Goal: Information Seeking & Learning: Learn about a topic

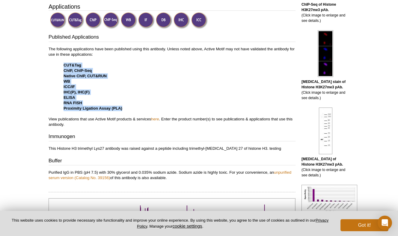
drag, startPoint x: 64, startPoint y: 65, endPoint x: 140, endPoint y: 108, distance: 87.7
click at [140, 108] on p "The following applications have been published using this antibody. Unless note…" at bounding box center [172, 86] width 247 height 81
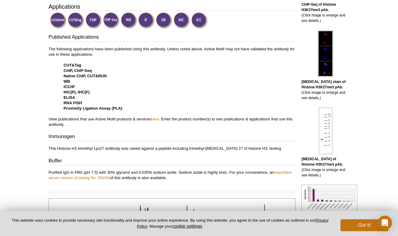
click at [170, 110] on p "The following applications have been published using this antibody. Unless note…" at bounding box center [172, 86] width 247 height 81
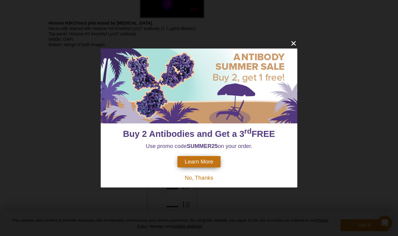
scroll to position [865, 0]
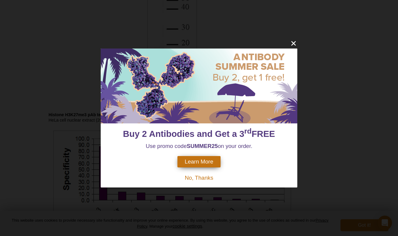
click at [295, 45] on icon "close" at bounding box center [293, 43] width 7 height 7
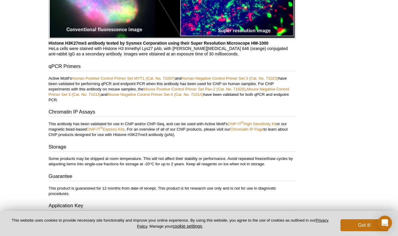
scroll to position [1294, 0]
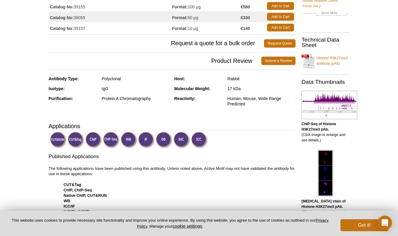
scroll to position [197, 0]
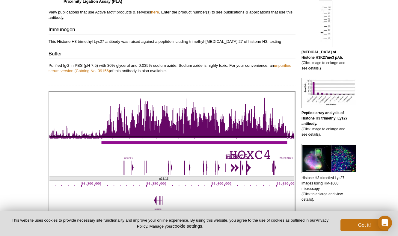
scroll to position [306, 0]
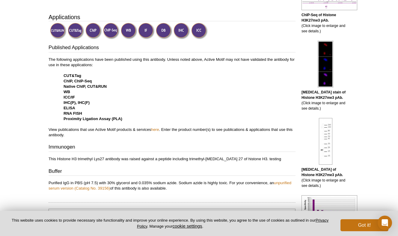
scroll to position [198, 0]
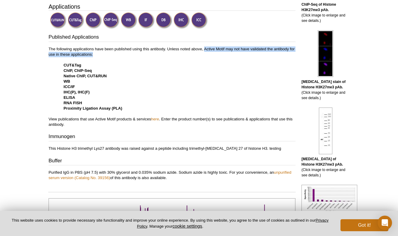
drag, startPoint x: 204, startPoint y: 48, endPoint x: 93, endPoint y: 56, distance: 112.0
click at [93, 56] on p "The following applications have been published using this antibody. Unless note…" at bounding box center [172, 86] width 247 height 81
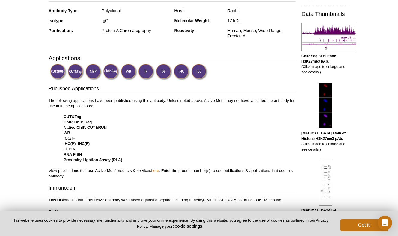
scroll to position [156, 0]
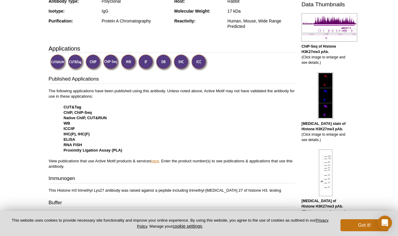
click at [156, 162] on link "here" at bounding box center [155, 161] width 8 height 4
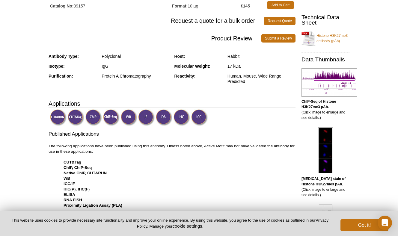
scroll to position [0, 0]
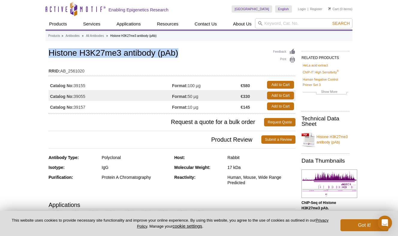
drag, startPoint x: 50, startPoint y: 54, endPoint x: 183, endPoint y: 52, distance: 132.7
click at [183, 52] on h1 "Histone H3K27me3 antibody (pAb)" at bounding box center [172, 54] width 247 height 10
drag, startPoint x: 178, startPoint y: 52, endPoint x: 25, endPoint y: 55, distance: 152.7
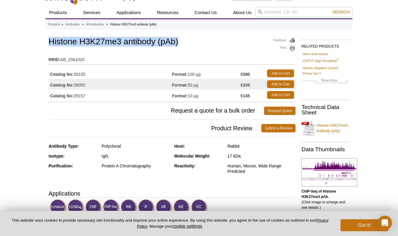
drag, startPoint x: 49, startPoint y: 44, endPoint x: 194, endPoint y: 44, distance: 145.2
click at [194, 44] on h1 "Histone H3K27me3 antibody (pAb)" at bounding box center [172, 42] width 247 height 10
copy h1 "Histone H3K27me3 antibody (pAb)"
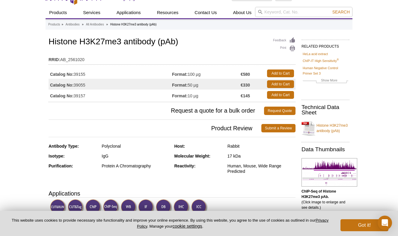
click at [106, 64] on table "RRID: AB_2561020" at bounding box center [172, 58] width 247 height 13
drag, startPoint x: 75, startPoint y: 86, endPoint x: 93, endPoint y: 86, distance: 17.7
click at [93, 86] on td "Catalog No: 39055" at bounding box center [110, 84] width 123 height 11
click at [99, 84] on td "Catalog No: 39055" at bounding box center [110, 84] width 123 height 11
drag, startPoint x: 88, startPoint y: 85, endPoint x: 74, endPoint y: 85, distance: 14.4
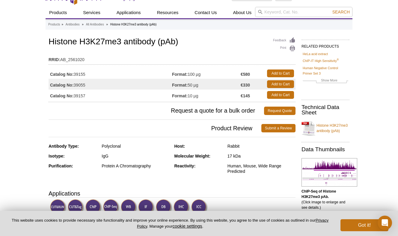
click at [74, 85] on td "Catalog No: 39055" at bounding box center [110, 84] width 123 height 11
copy td "39055"
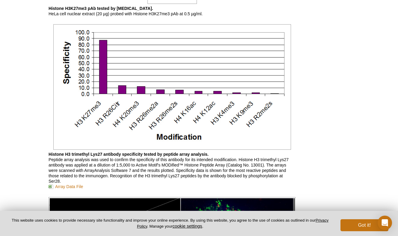
scroll to position [960, 0]
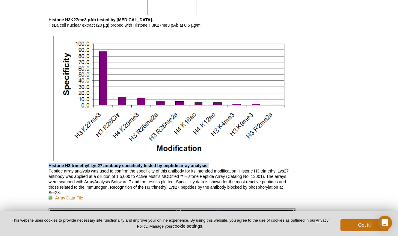
drag, startPoint x: 49, startPoint y: 166, endPoint x: 237, endPoint y: 166, distance: 188.1
click at [236, 166] on p "Histone H3 trimethyl Lys27 antibody specificity tested by peptide array analysi…" at bounding box center [172, 182] width 247 height 38
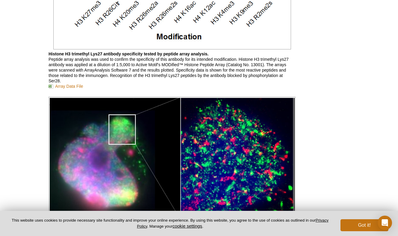
scroll to position [1277, 0]
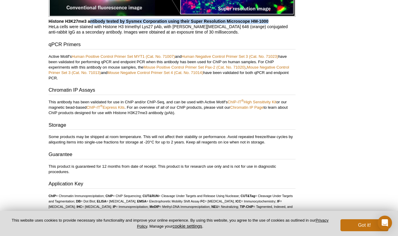
drag, startPoint x: 90, startPoint y: 21, endPoint x: 276, endPoint y: 22, distance: 186.0
click at [276, 22] on p "Histone H3K27me3 antibody tested by Sysmex Corporation using their Super Resolu…" at bounding box center [172, 27] width 247 height 16
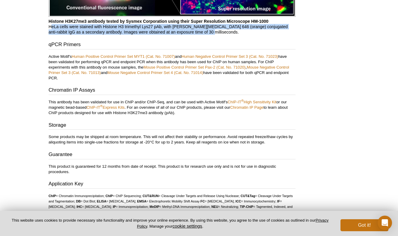
drag, startPoint x: 49, startPoint y: 27, endPoint x: 293, endPoint y: 30, distance: 244.1
click at [293, 30] on p "Histone H3K27me3 antibody tested by Sysmex Corporation using their Super Resolu…" at bounding box center [172, 27] width 247 height 16
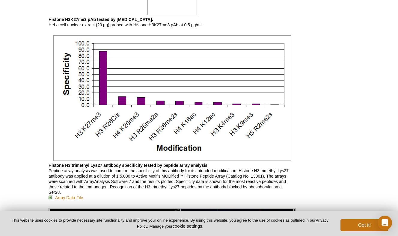
scroll to position [959, 0]
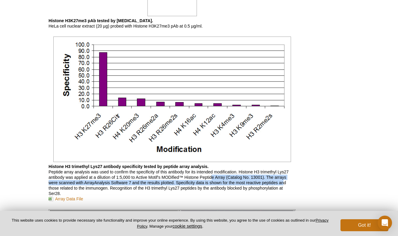
drag, startPoint x: 213, startPoint y: 176, endPoint x: 286, endPoint y: 181, distance: 73.5
click at [286, 181] on p "Histone H3 trimethyl Lys27 antibody specificity tested by peptide array analysi…" at bounding box center [172, 183] width 247 height 38
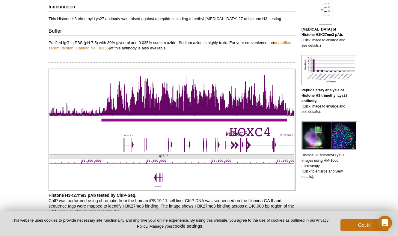
scroll to position [340, 0]
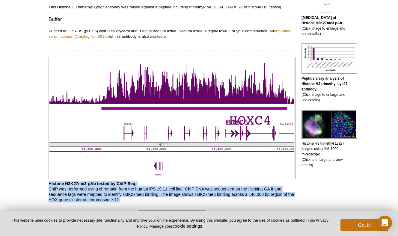
drag, startPoint x: 49, startPoint y: 184, endPoint x: 139, endPoint y: 200, distance: 91.7
click at [139, 200] on p "Histone H3K27me3 pAb tested by ChIP-Seq. ChIP was performed using chromatin fro…" at bounding box center [172, 192] width 247 height 22
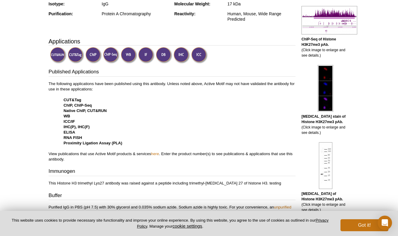
scroll to position [156, 0]
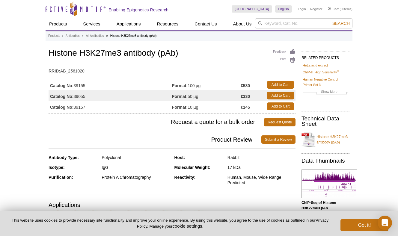
scroll to position [0, 0]
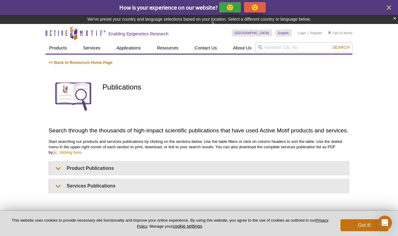
scroll to position [26, 0]
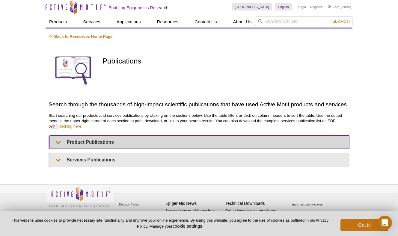
click at [63, 142] on summary "Product Publications" at bounding box center [199, 141] width 299 height 13
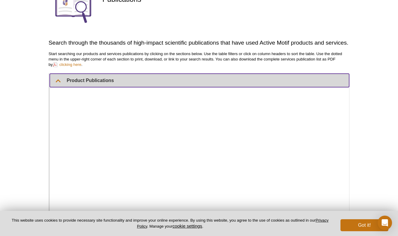
scroll to position [99, 0]
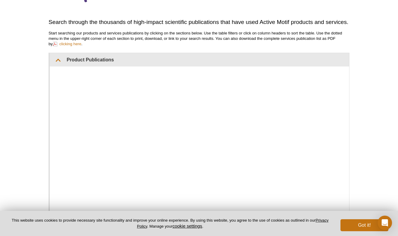
click at [368, 84] on div "Active Motif Logo Enabling Epigenetics Research 0 Search Skip to content Active…" at bounding box center [199, 164] width 398 height 497
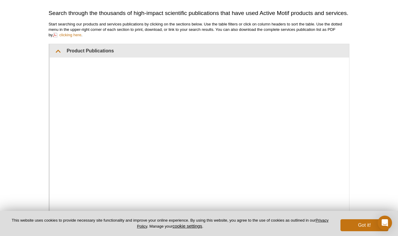
scroll to position [86, 0]
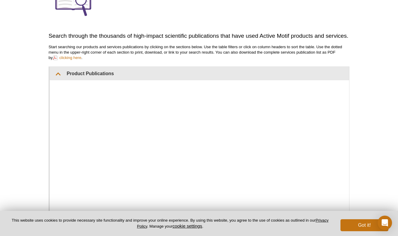
click at [199, 65] on div "<< Back to Resources Home Page Publications Search through the thousands of hig…" at bounding box center [199, 160] width 301 height 391
click at [367, 103] on div "Active Motif Logo Enabling Epigenetics Research 0 Search Skip to content Active…" at bounding box center [199, 177] width 398 height 497
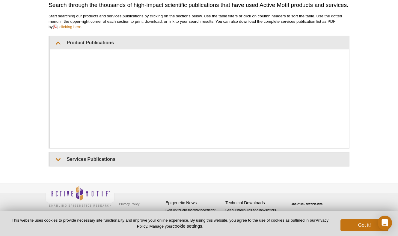
scroll to position [116, 0]
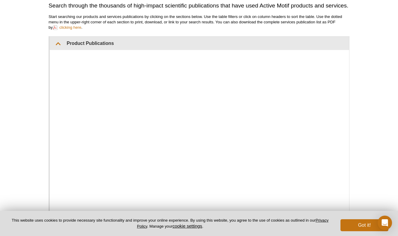
click at [31, 74] on div "Active Motif Logo Enabling Epigenetics Research 0 Search Skip to content Active…" at bounding box center [199, 147] width 398 height 497
